Goal: Browse casually

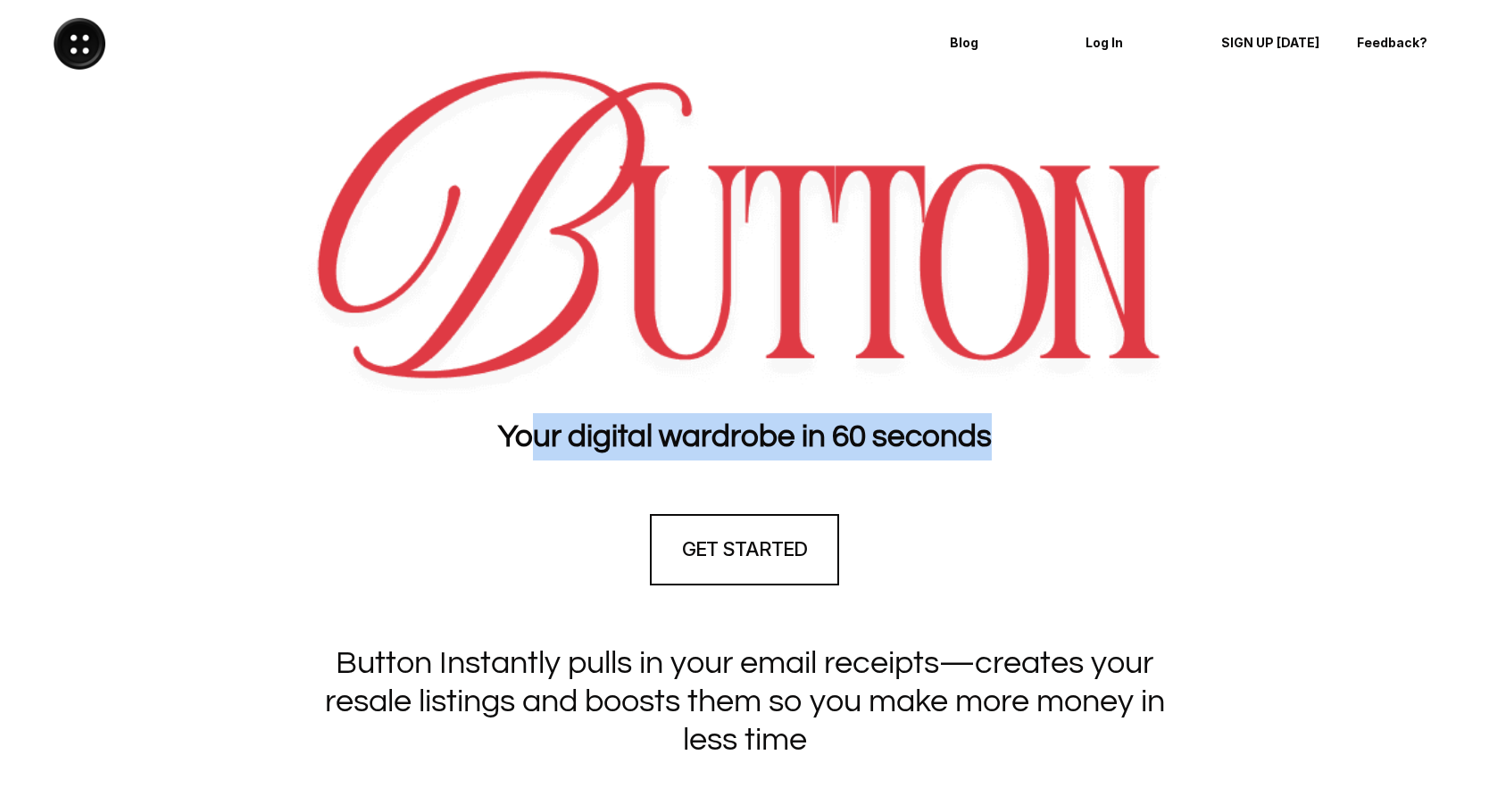
drag, startPoint x: 531, startPoint y: 450, endPoint x: 812, endPoint y: 466, distance: 281.6
click at [812, 466] on section "Your digital wardrobe in 60 seconds" at bounding box center [744, 436] width 1489 height 65
click at [743, 444] on strong "Your digital wardrobe in 60 seconds" at bounding box center [745, 436] width 494 height 32
drag, startPoint x: 788, startPoint y: 431, endPoint x: 911, endPoint y: 427, distance: 123.2
click at [951, 423] on strong "Your digital wardrobe in 60 seconds" at bounding box center [745, 436] width 494 height 32
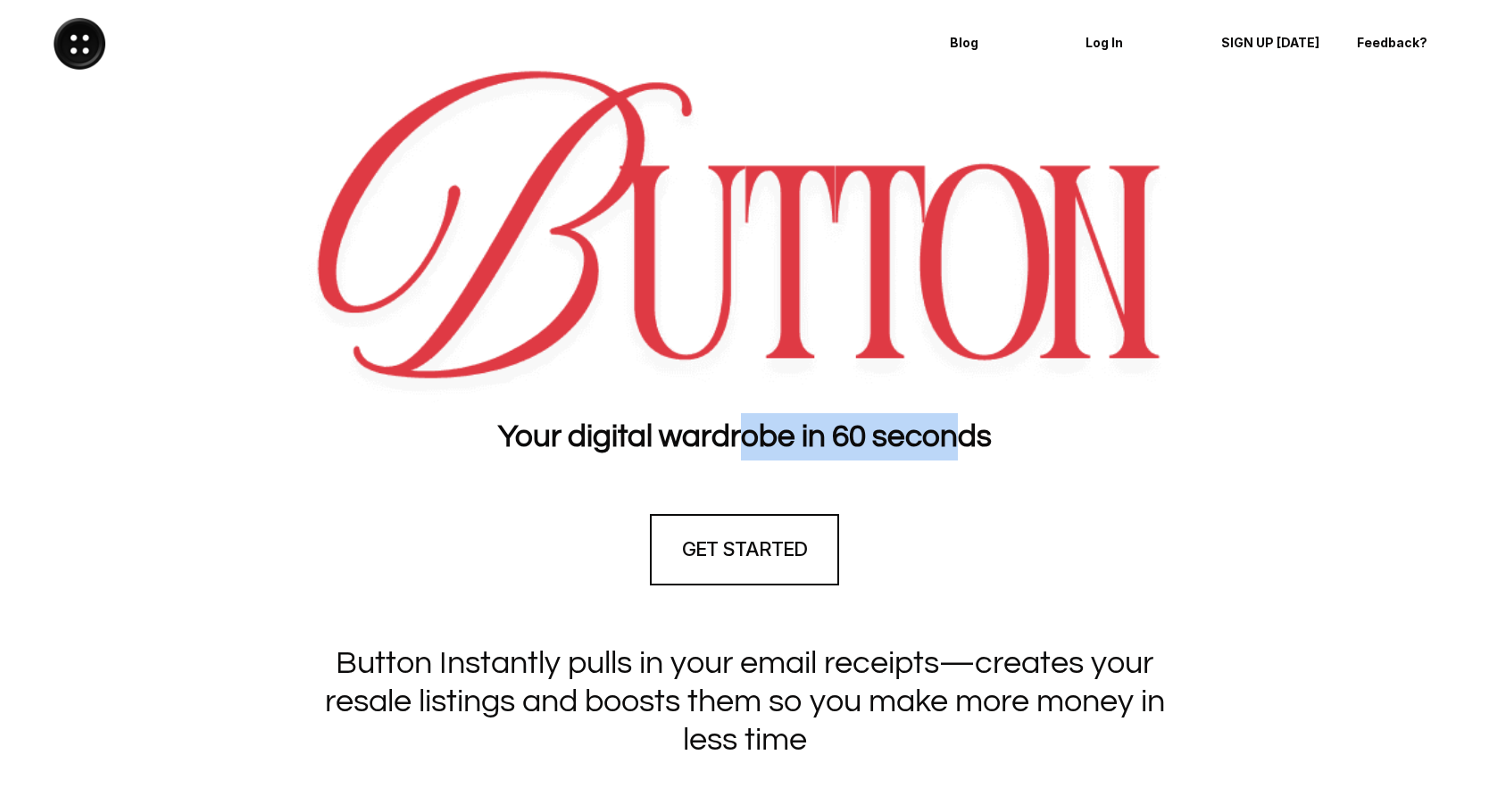
click at [840, 430] on strong "Your digital wardrobe in 60 seconds" at bounding box center [745, 436] width 494 height 32
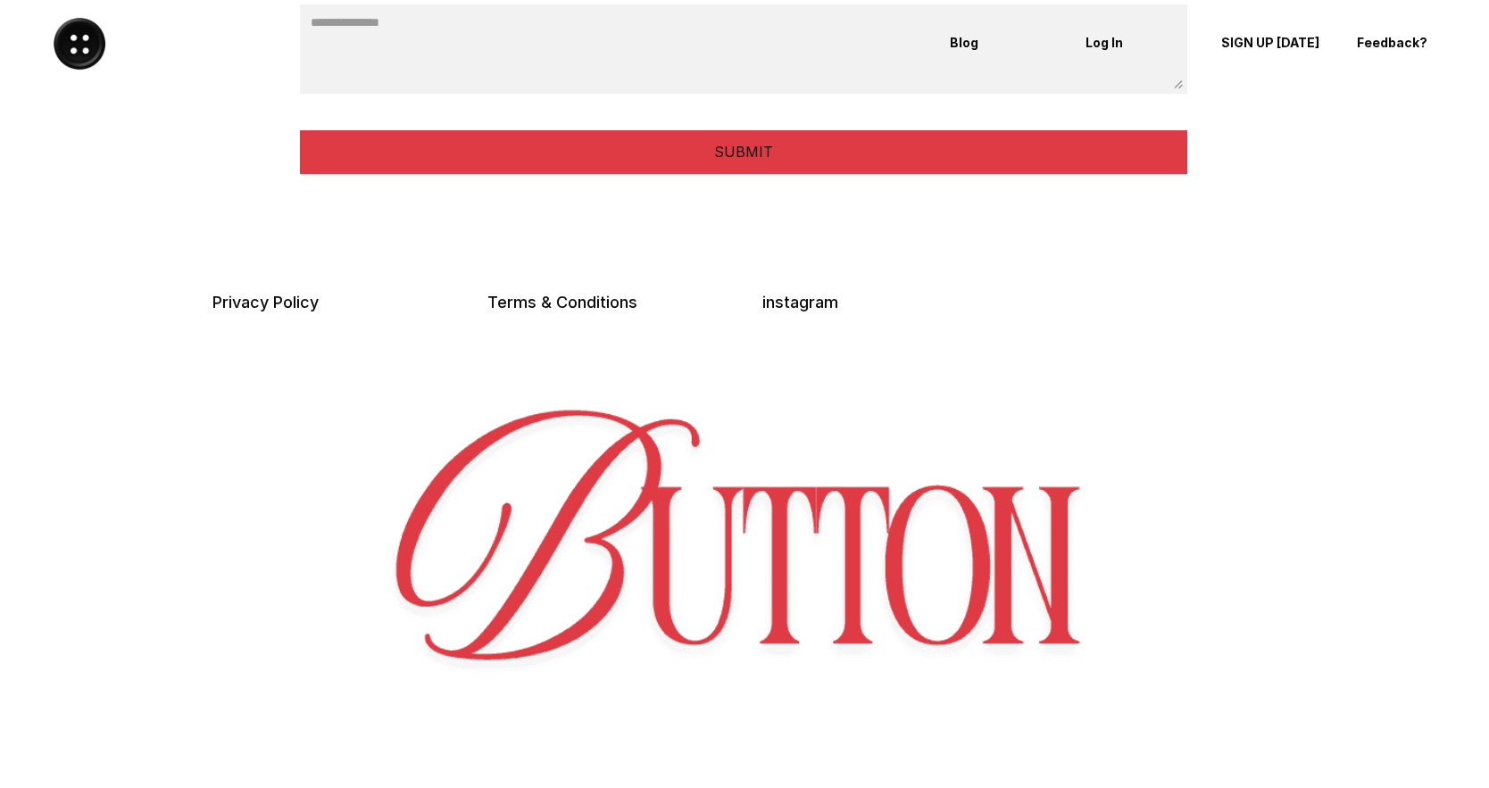
scroll to position [4676, 0]
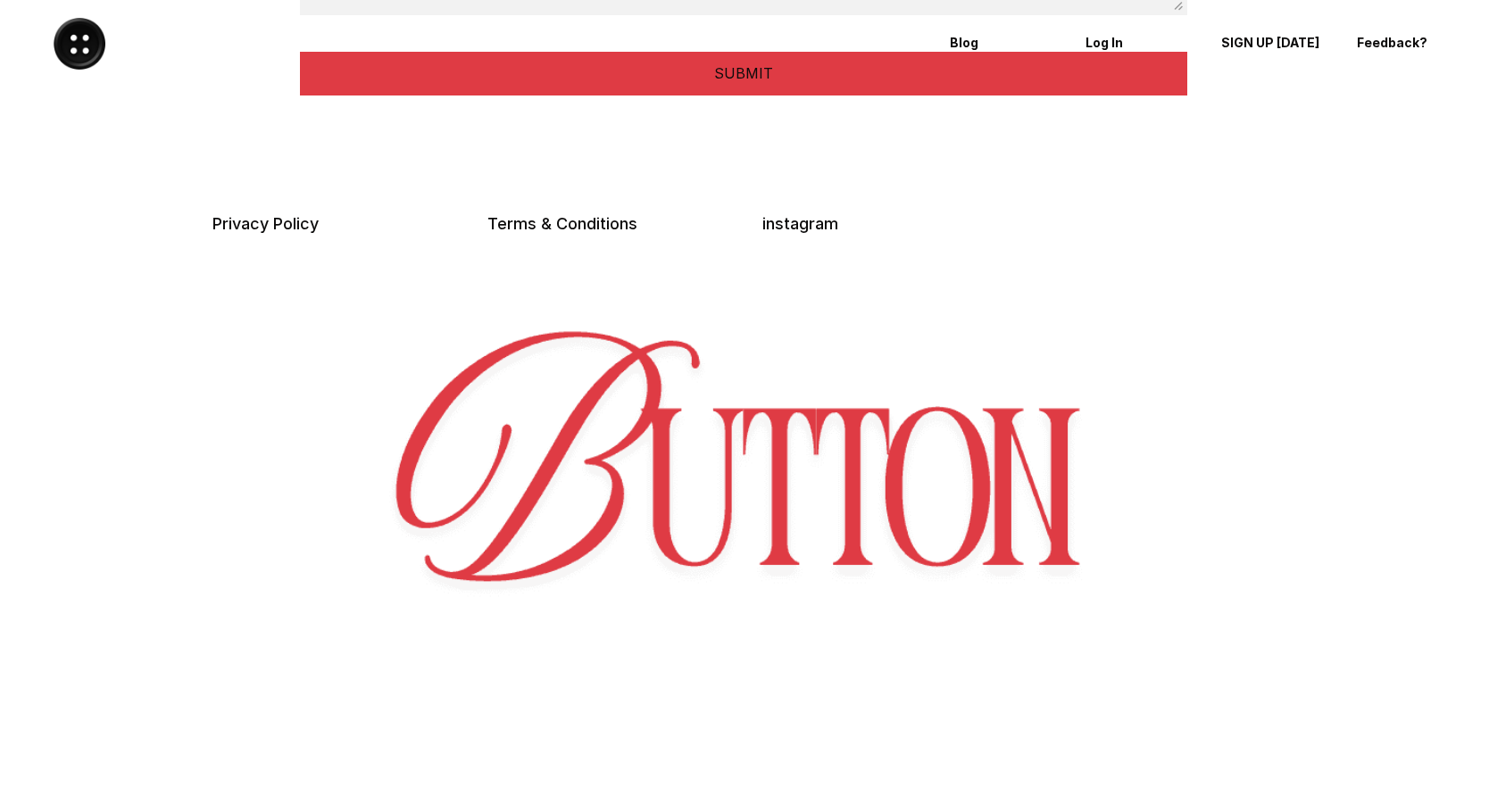
click at [753, 470] on img at bounding box center [744, 510] width 1311 height 406
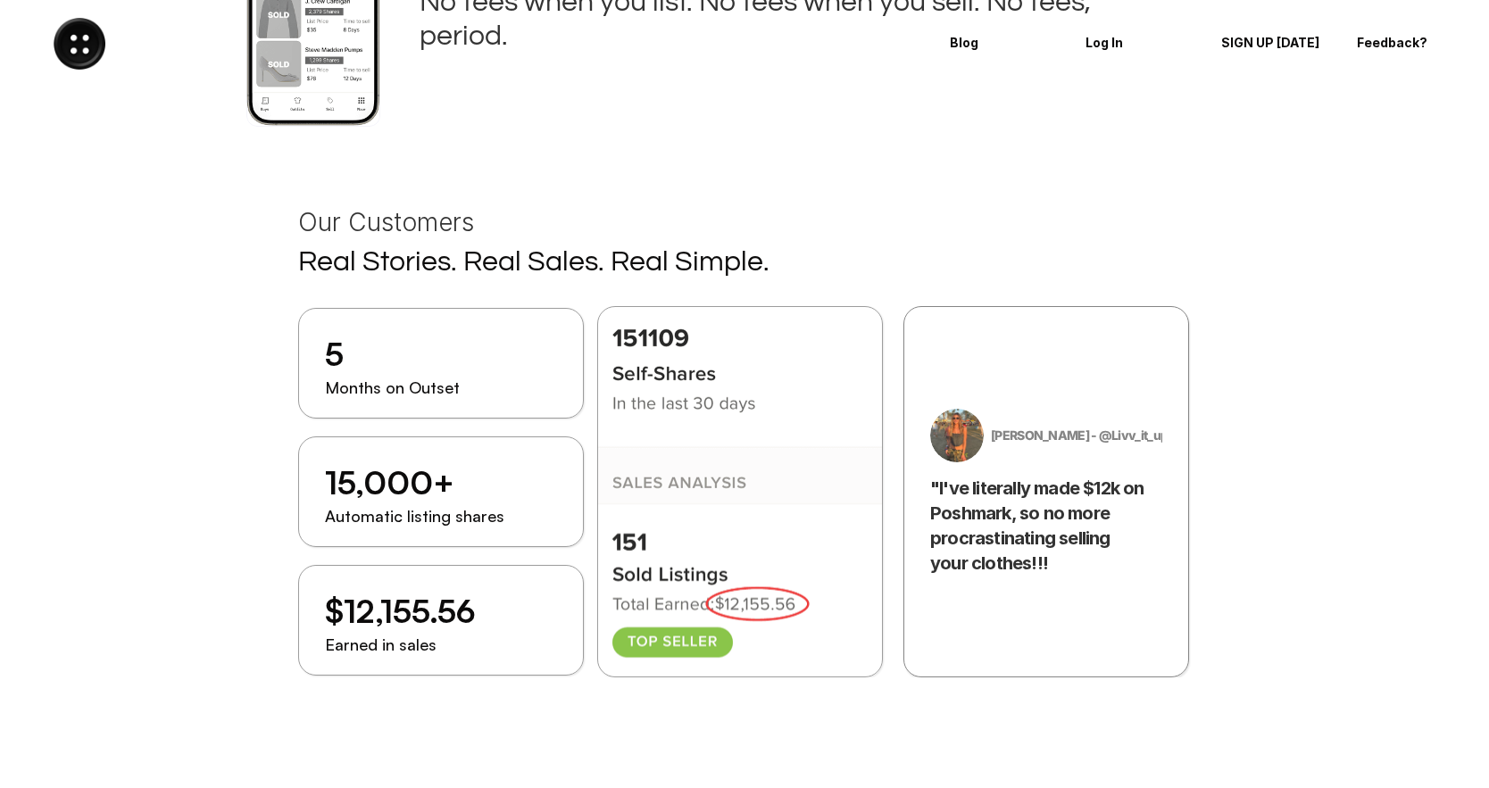
scroll to position [0, 0]
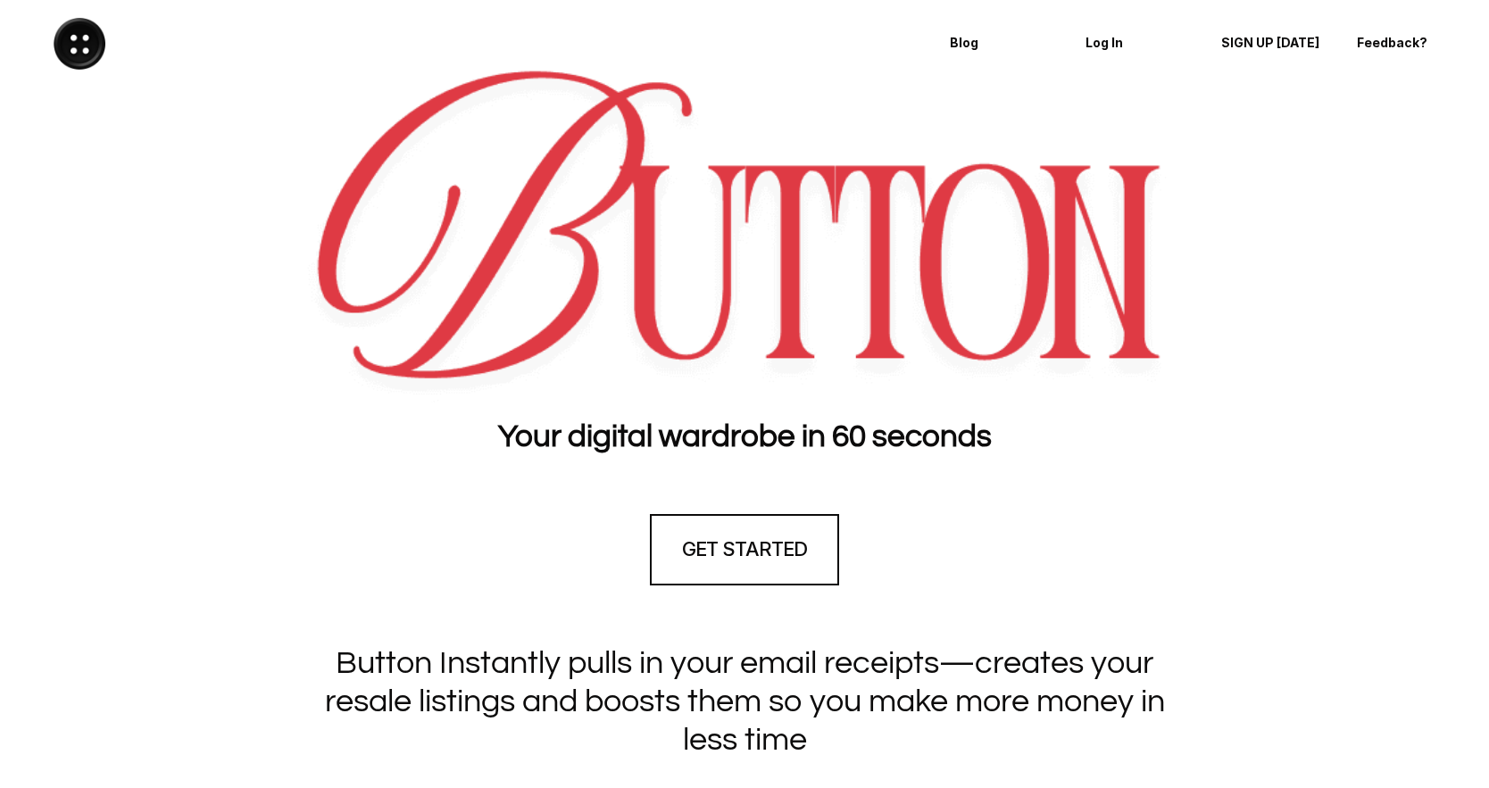
click at [54, 26] on img at bounding box center [80, 44] width 52 height 52
